Goal: Task Accomplishment & Management: Use online tool/utility

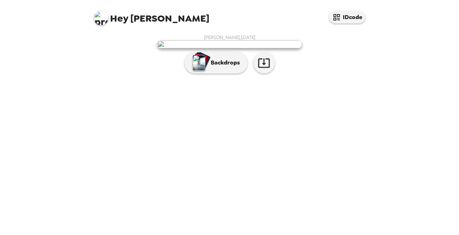
scroll to position [25, 0]
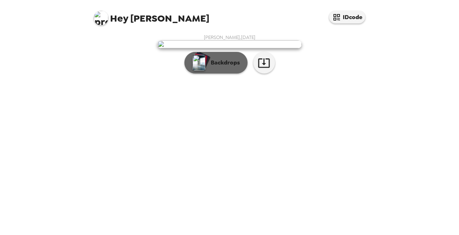
click at [214, 67] on p "Backdrops" at bounding box center [223, 63] width 33 height 9
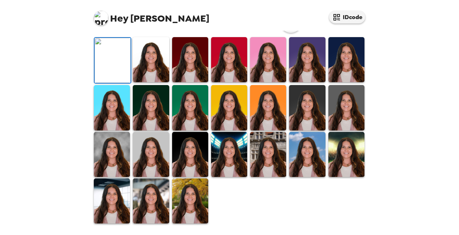
scroll to position [202, 0]
click at [112, 193] on img at bounding box center [112, 201] width 36 height 45
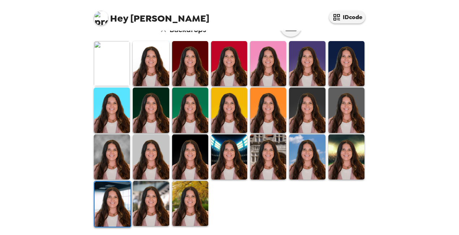
scroll to position [187, 0]
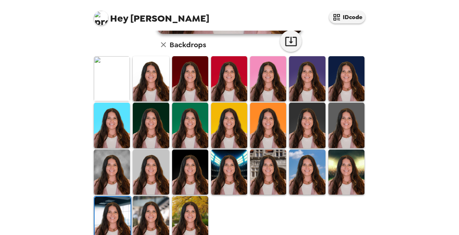
click at [151, 76] on img at bounding box center [151, 78] width 36 height 45
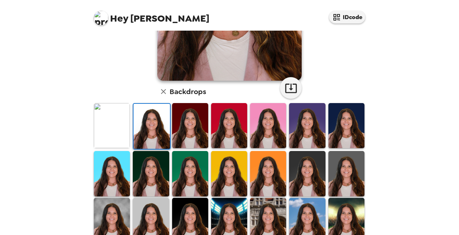
scroll to position [202, 0]
